Goal: Task Accomplishment & Management: Use online tool/utility

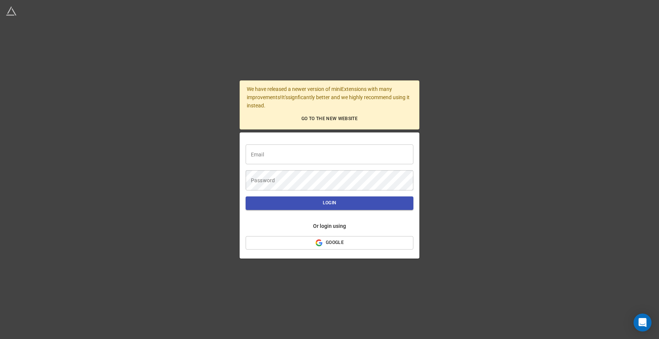
click at [286, 155] on input "text" at bounding box center [329, 154] width 168 height 20
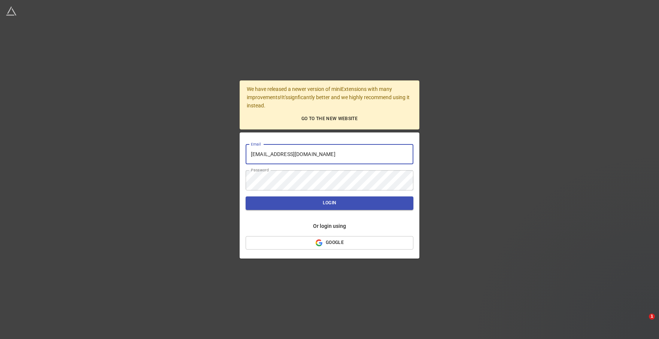
type input "[EMAIL_ADDRESS][DOMAIN_NAME]"
click at [320, 206] on span "Login" at bounding box center [329, 203] width 156 height 8
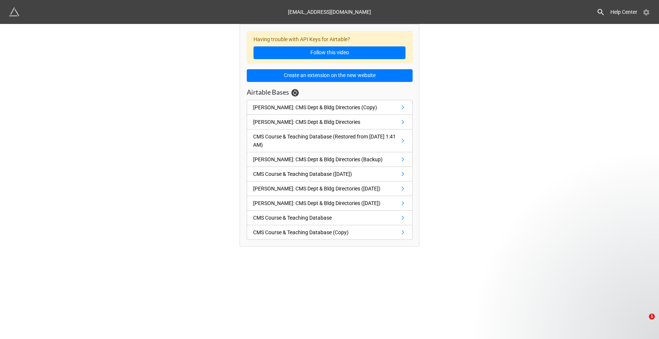
click at [643, 10] on icon at bounding box center [645, 12] width 7 height 7
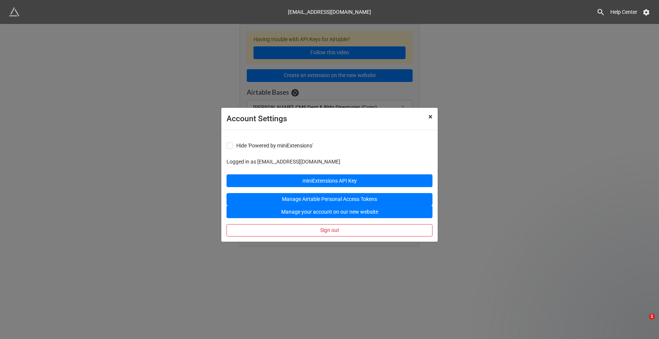
click at [428, 120] on span "×" at bounding box center [430, 116] width 4 height 9
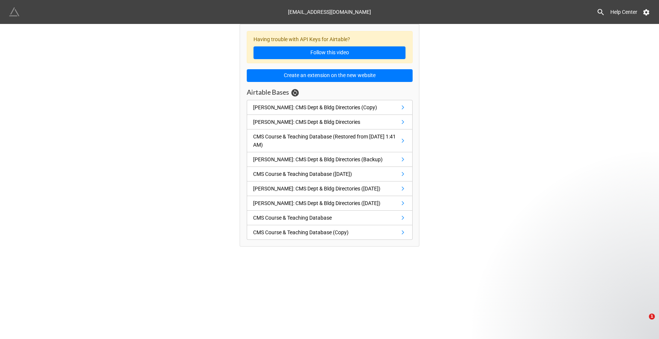
click at [17, 14] on img at bounding box center [14, 12] width 10 height 10
